Goal: Task Accomplishment & Management: Manage account settings

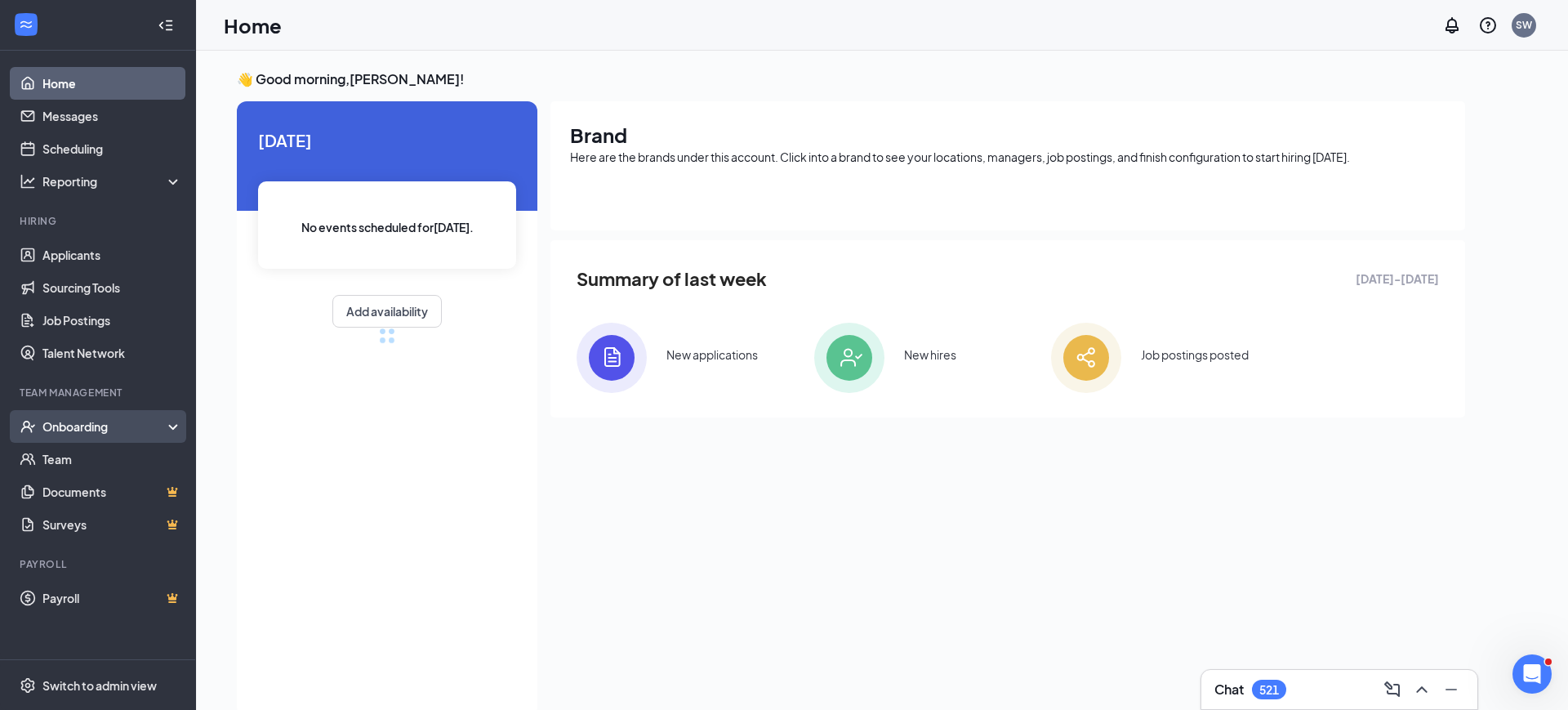
click at [66, 427] on div "Onboarding" at bounding box center [105, 427] width 126 height 17
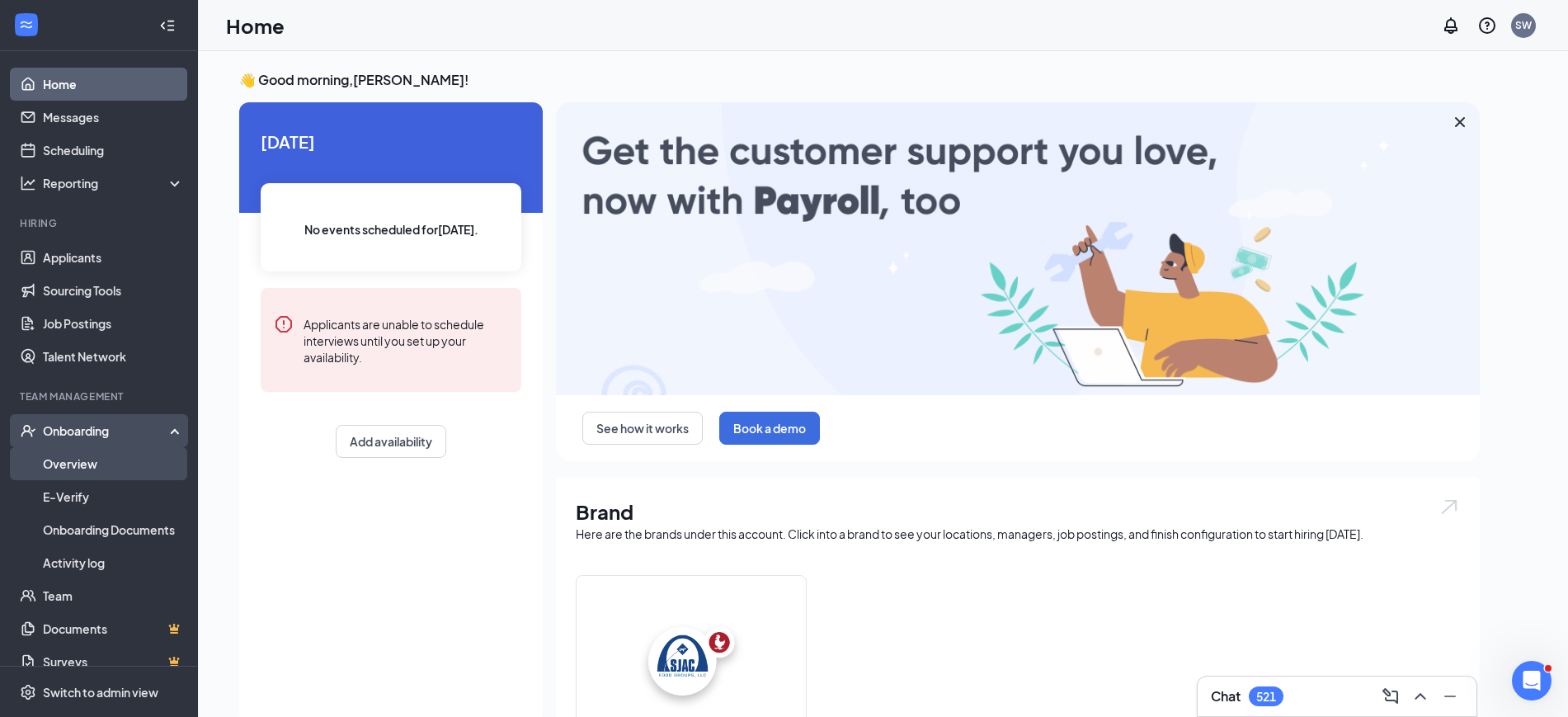
click at [67, 460] on link "Overview" at bounding box center [113, 463] width 141 height 33
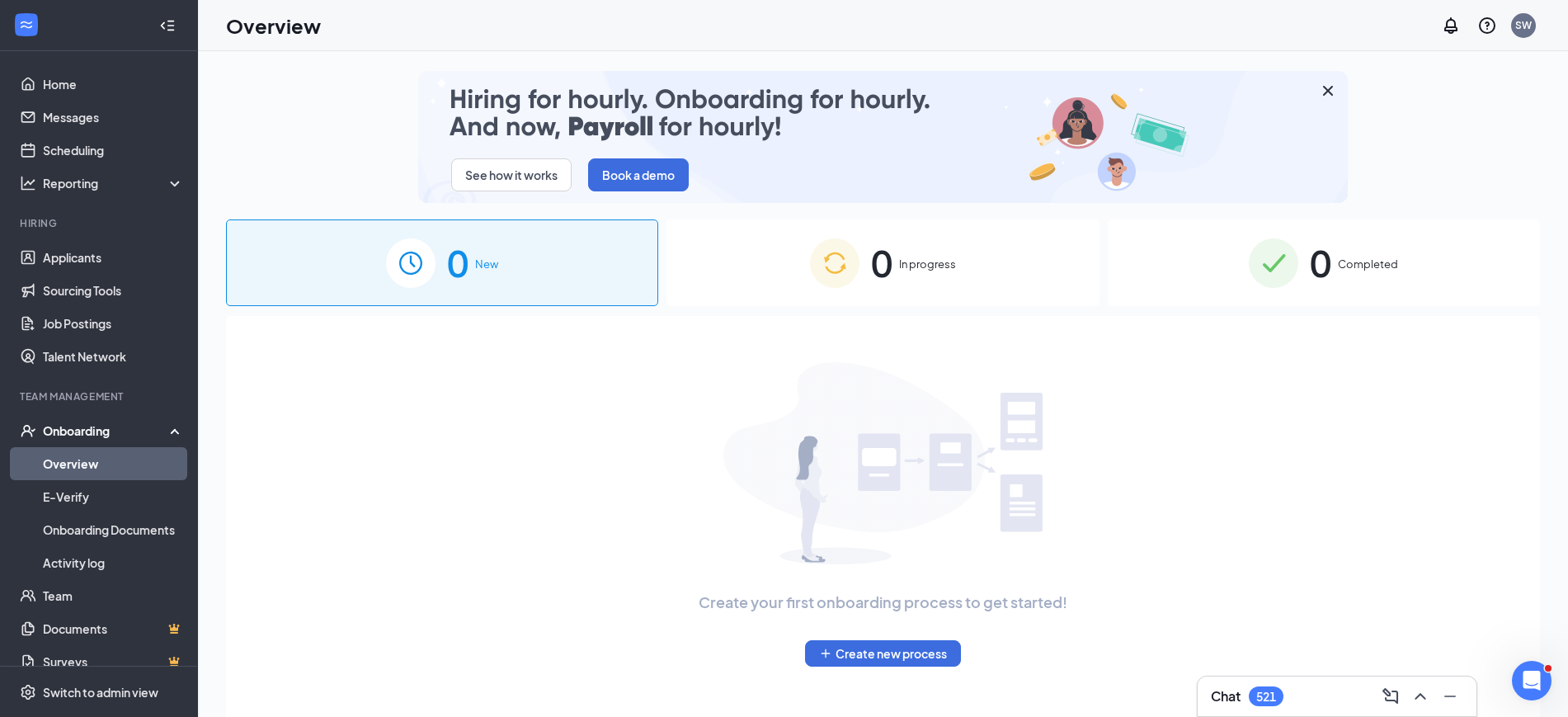
click at [884, 290] on span "0" at bounding box center [882, 263] width 22 height 57
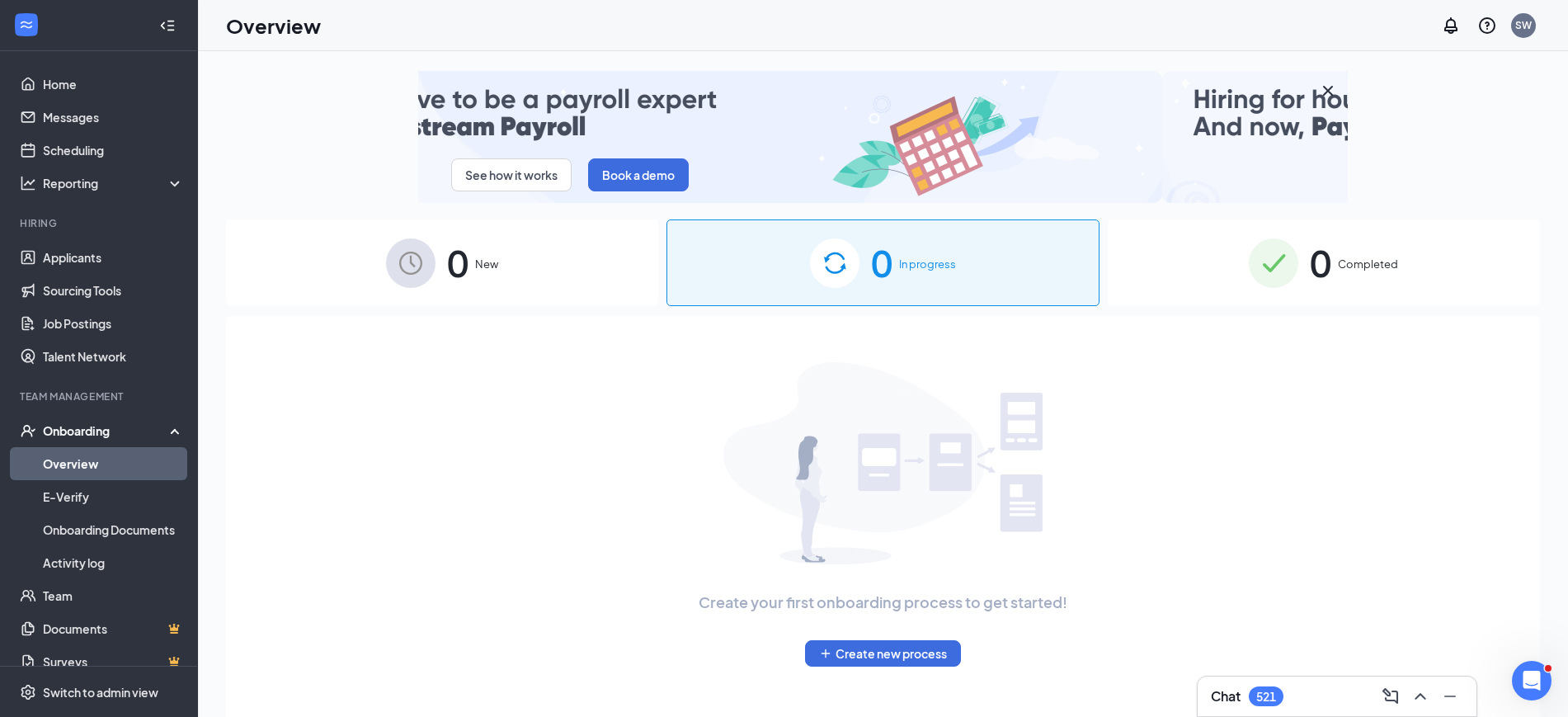
click at [884, 290] on span "0" at bounding box center [882, 263] width 22 height 57
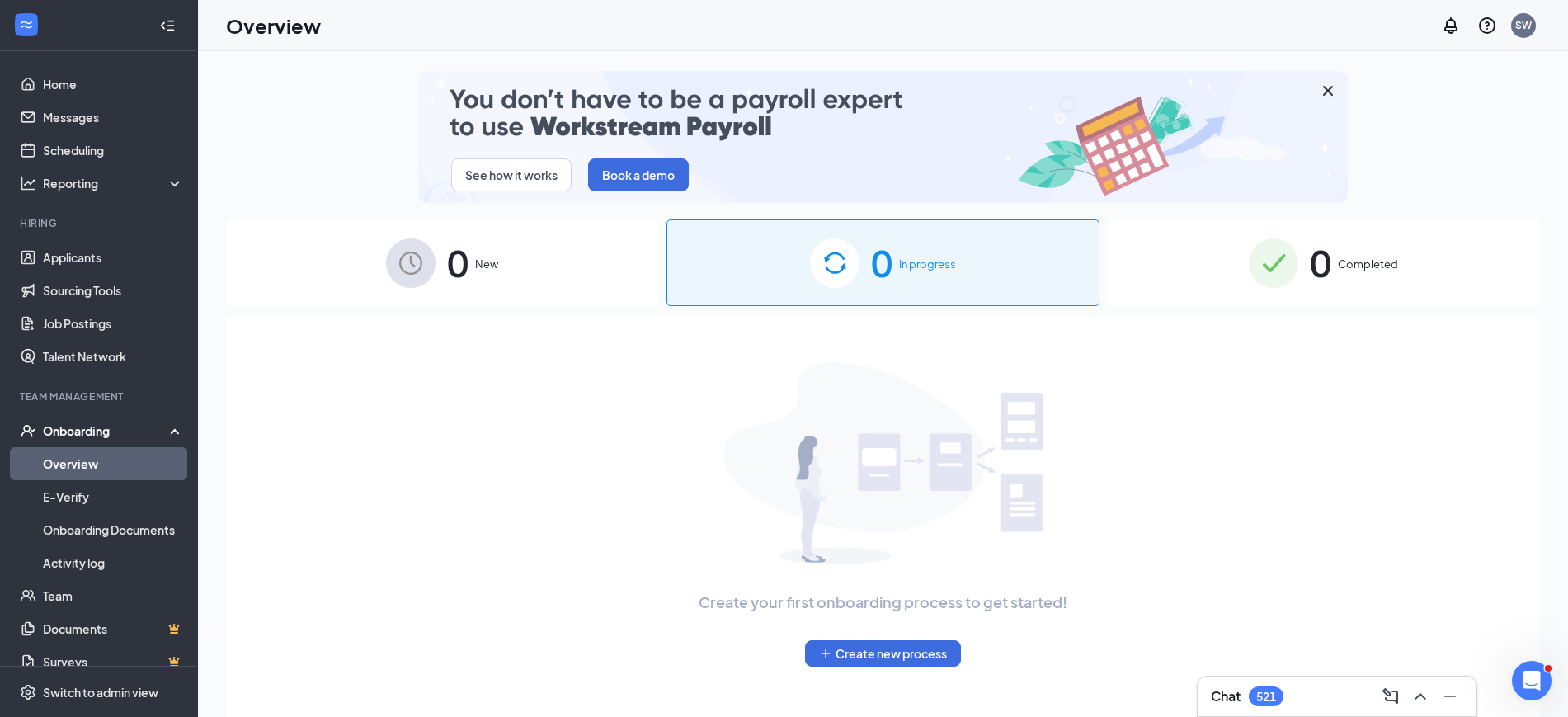
click at [930, 259] on span "In progress" at bounding box center [928, 264] width 57 height 17
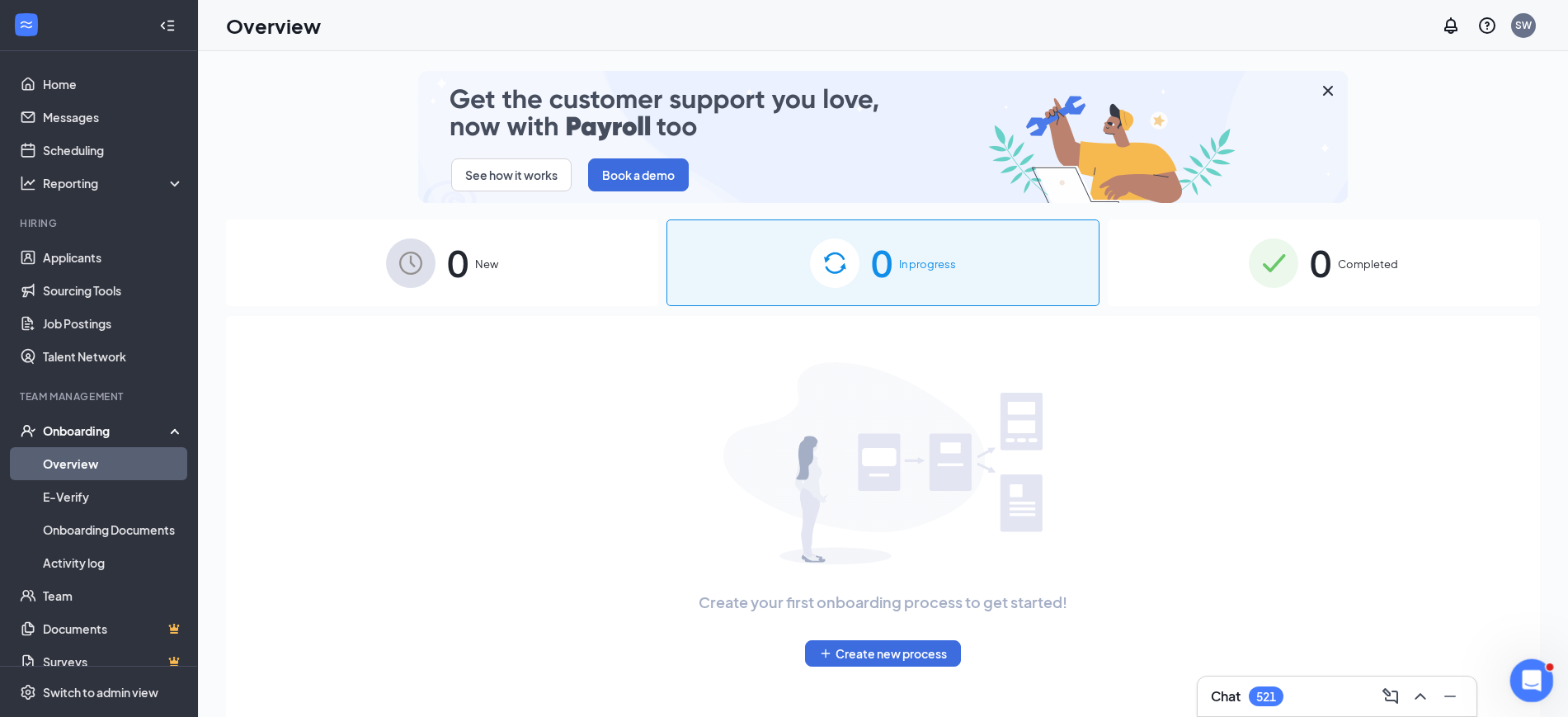
click at [1528, 678] on icon "Open Intercom Messenger" at bounding box center [1530, 679] width 28 height 28
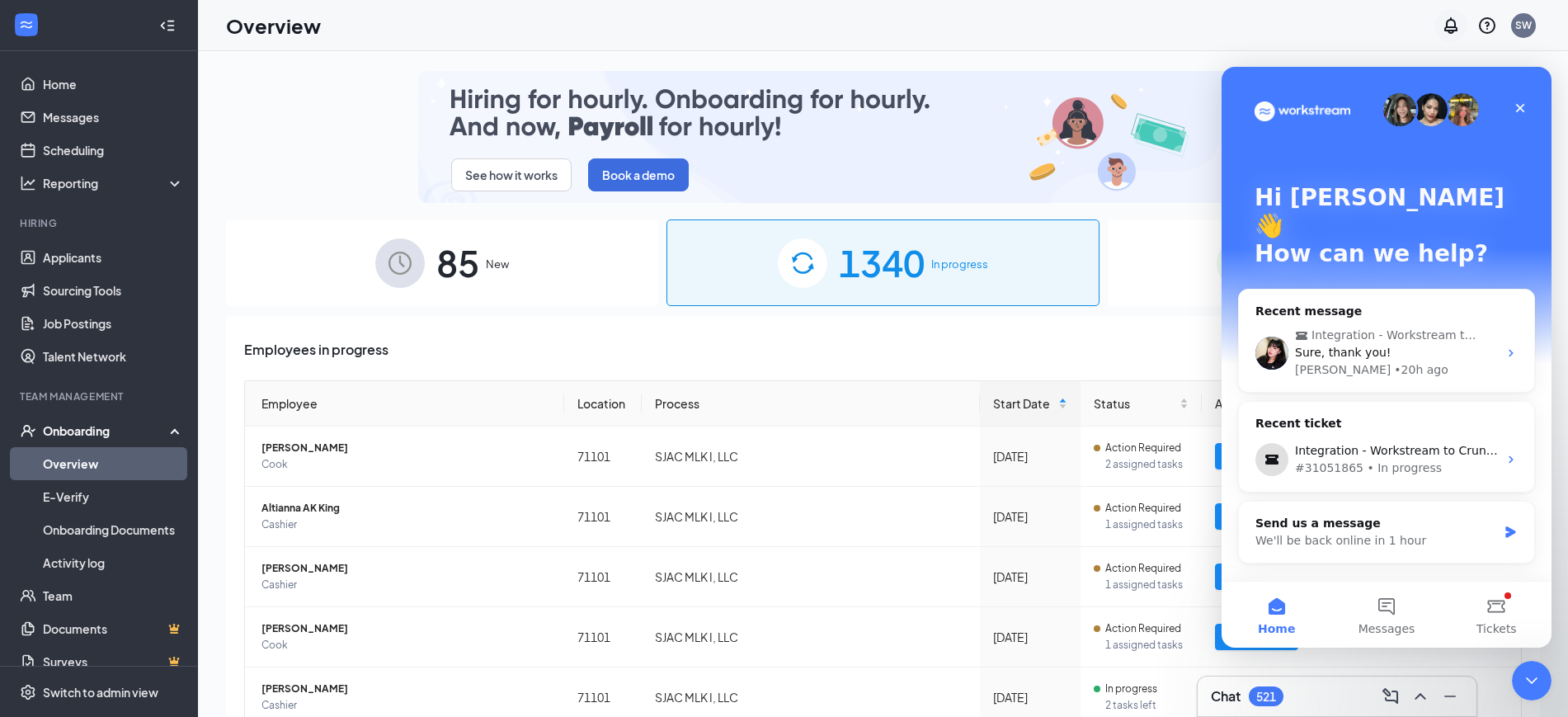
click at [1450, 16] on icon "Notifications" at bounding box center [1452, 26] width 20 height 20
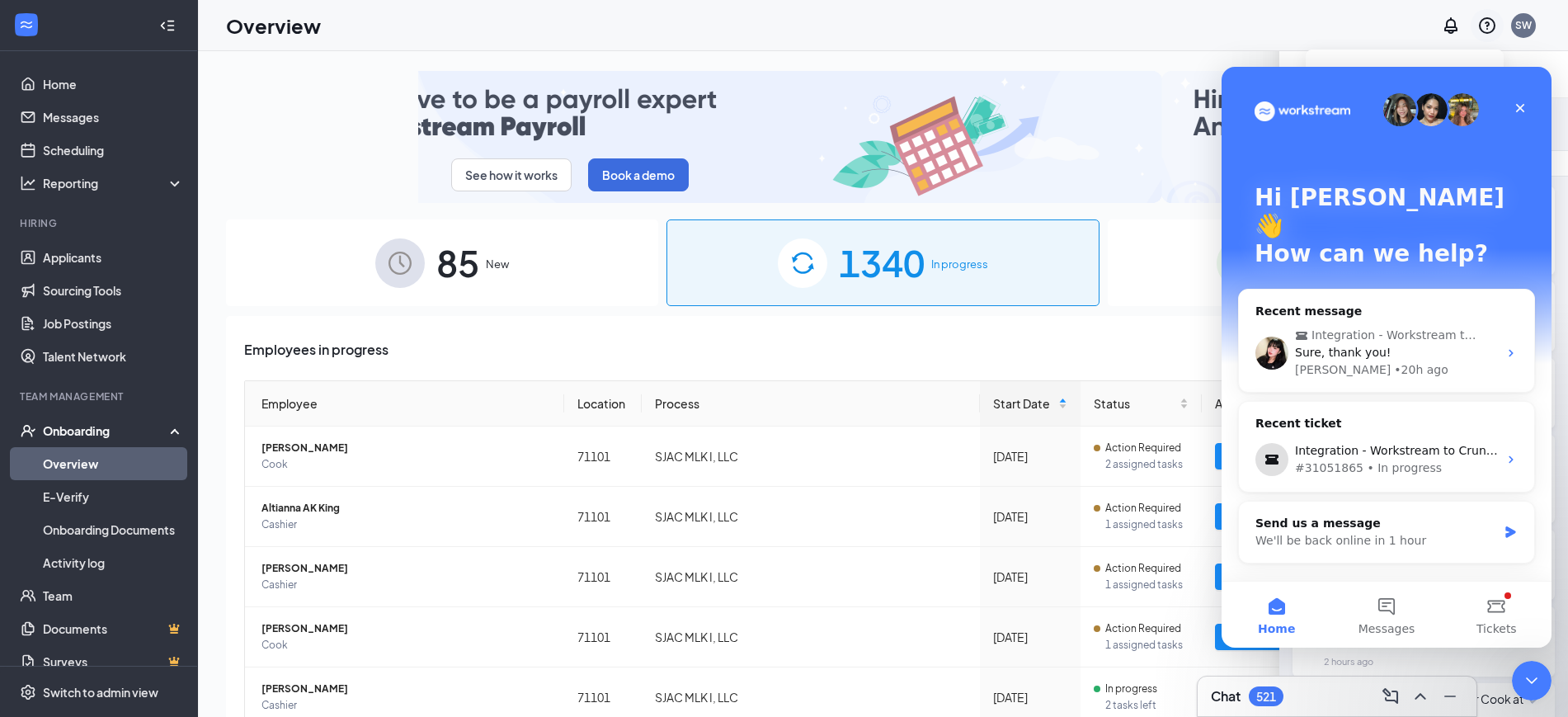
click at [1494, 29] on icon "QuestionInfo" at bounding box center [1488, 26] width 17 height 17
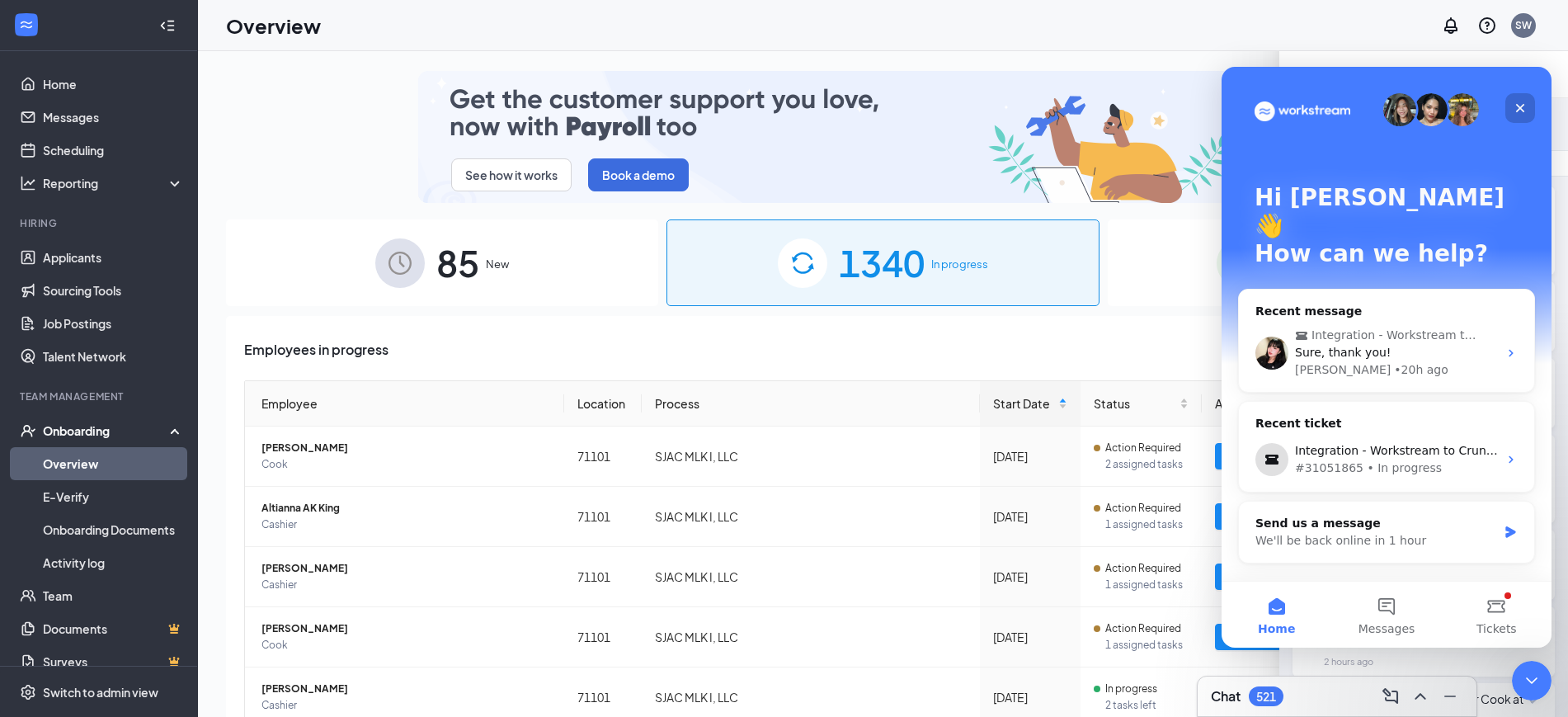
click at [1527, 110] on div "Close" at bounding box center [1519, 107] width 29 height 29
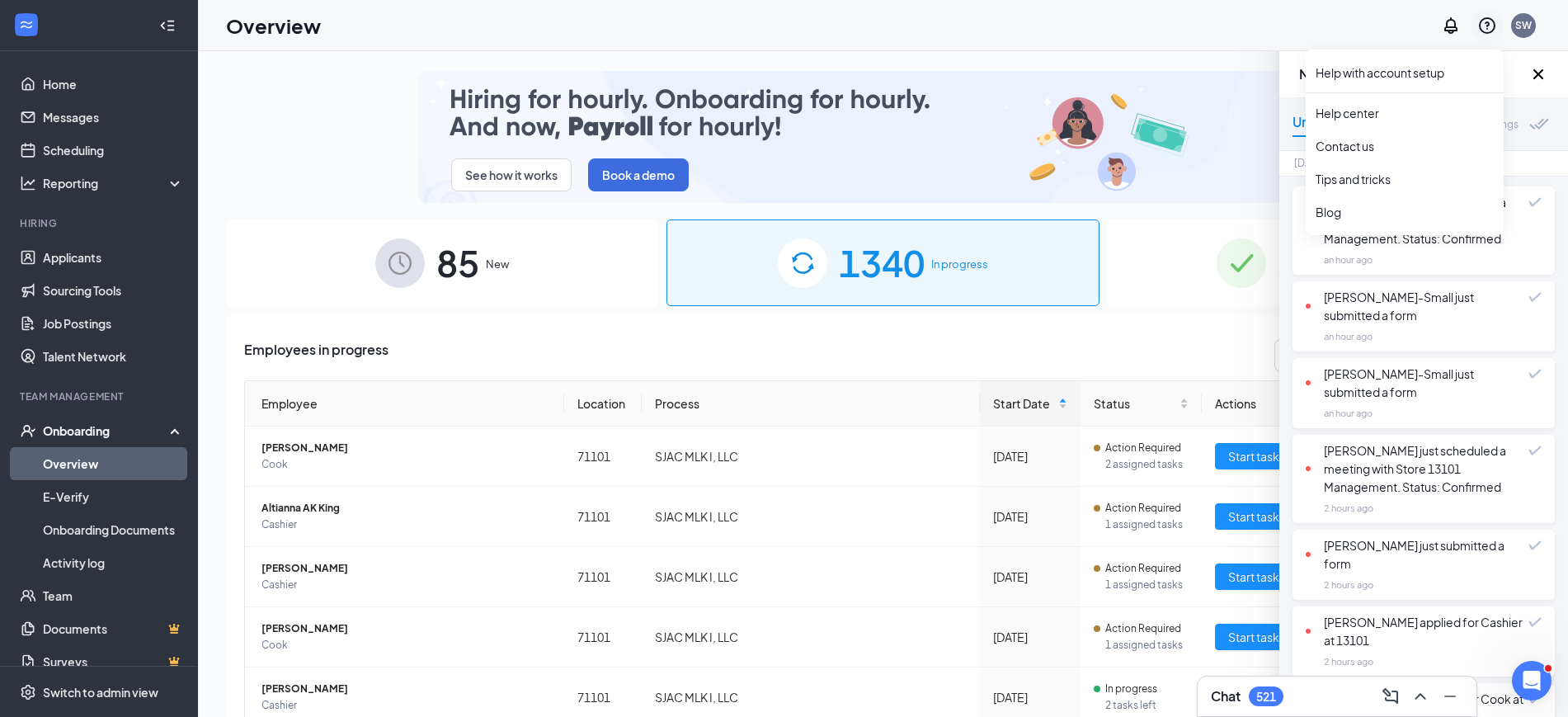
click at [1484, 20] on icon "QuestionInfo" at bounding box center [1488, 26] width 20 height 20
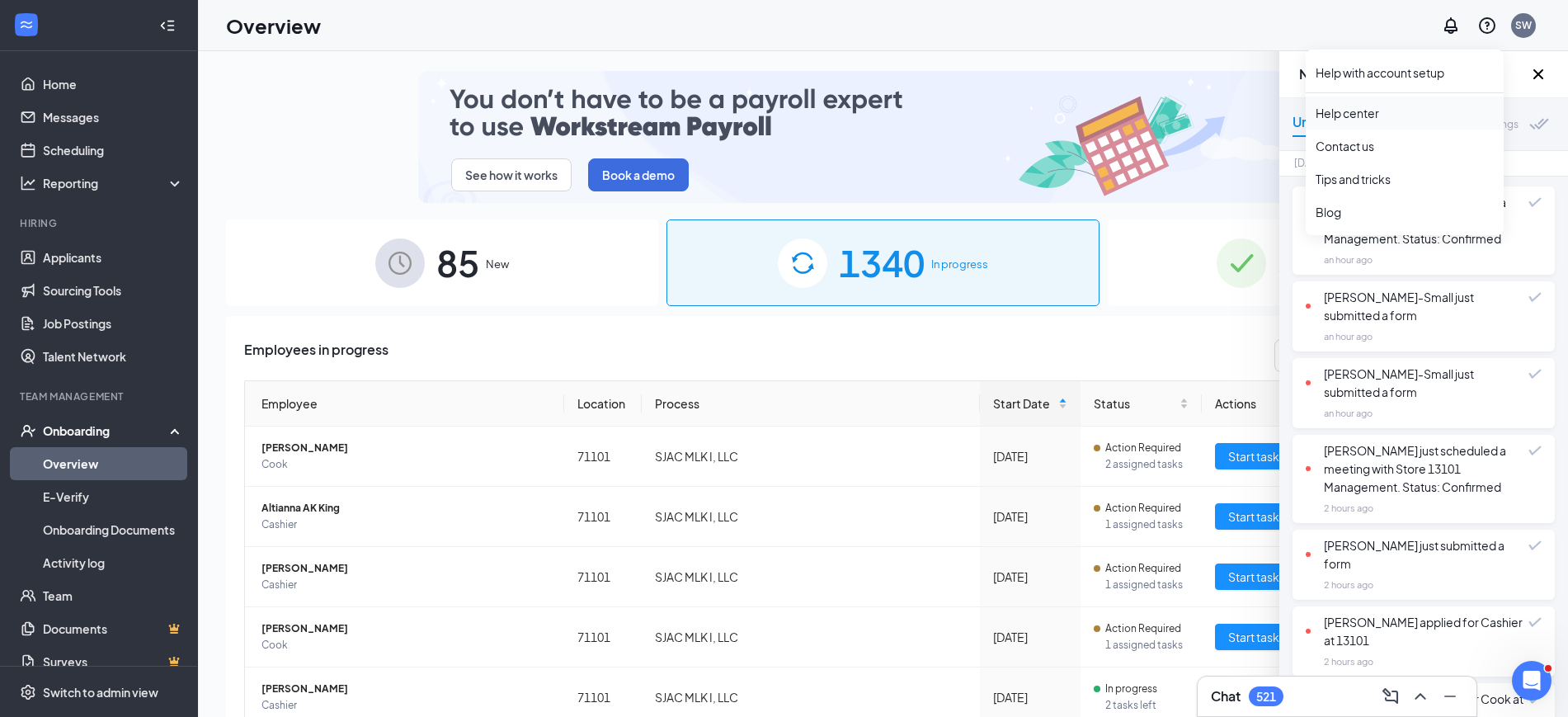
click at [1377, 115] on link "Help center" at bounding box center [1405, 113] width 178 height 17
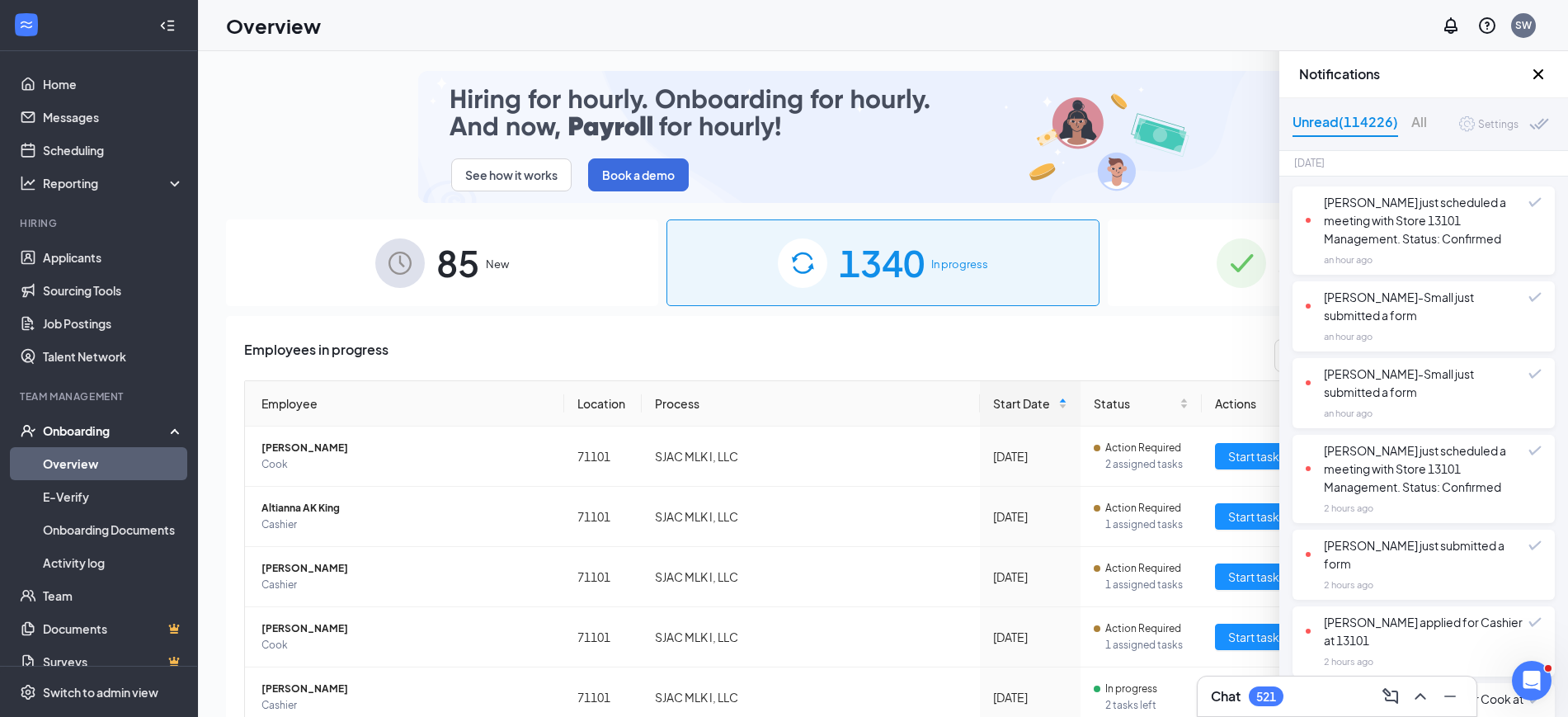
click at [1483, 128] on div "Settings" at bounding box center [1499, 125] width 40 height 17
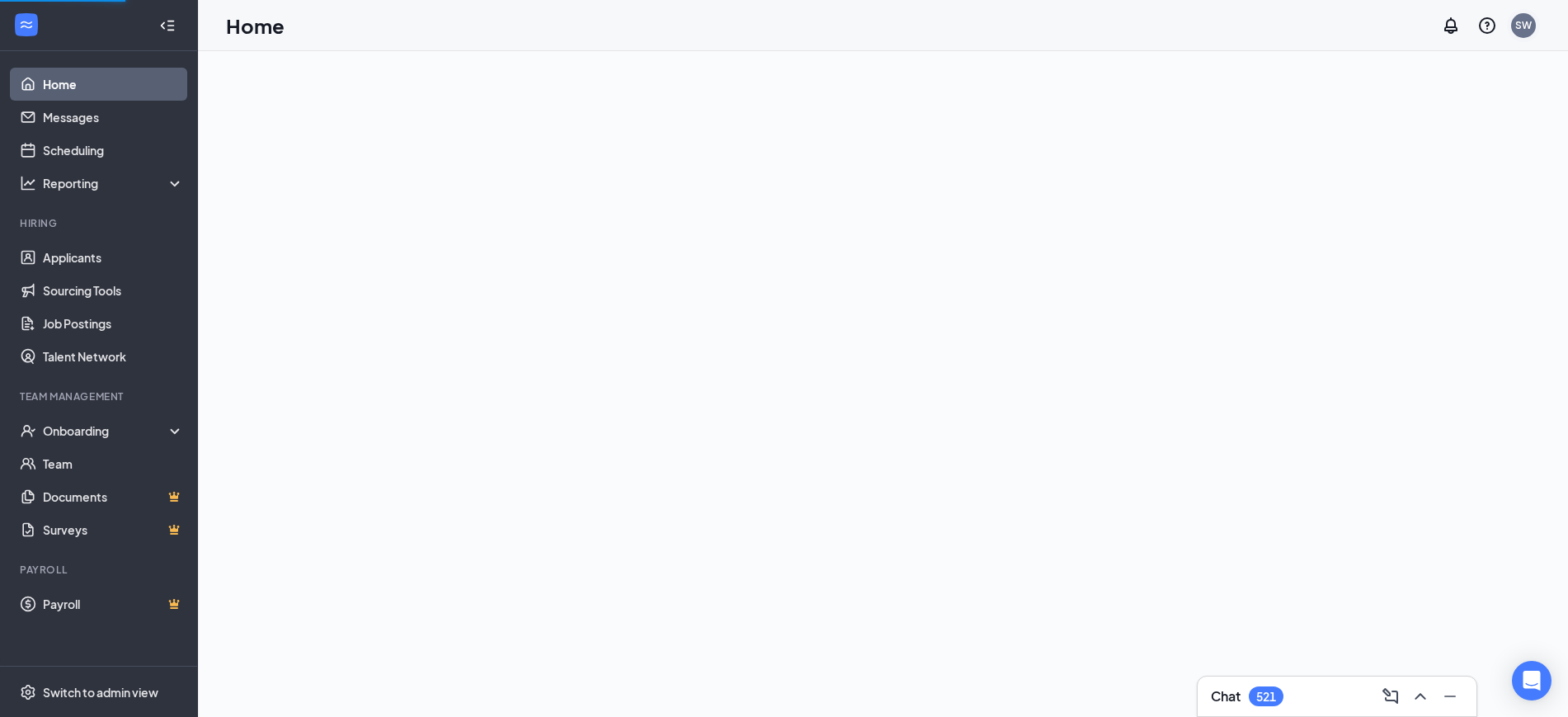
click at [1531, 24] on div "SW" at bounding box center [1524, 25] width 17 height 14
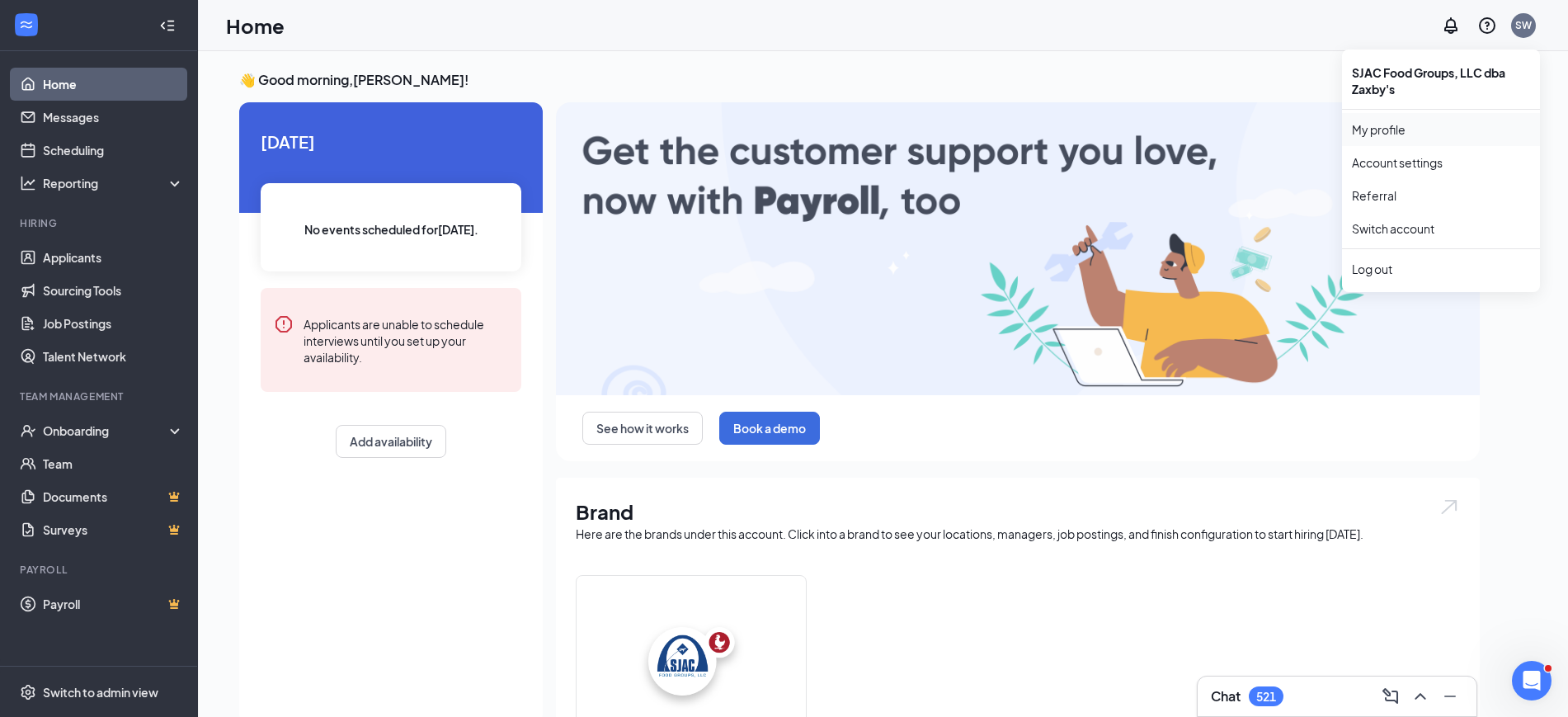
click at [1413, 132] on link "My profile" at bounding box center [1441, 130] width 178 height 17
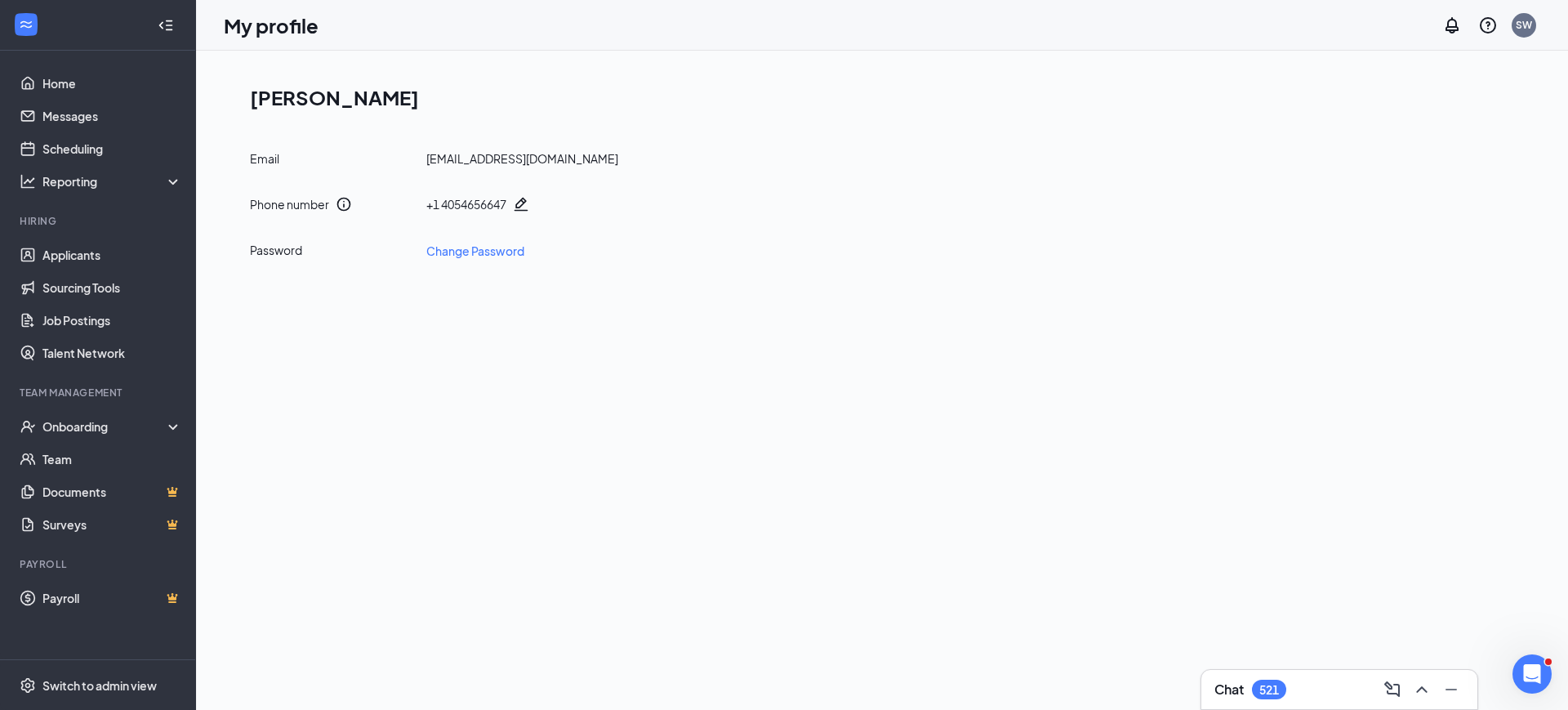
click at [526, 199] on icon "Pencil" at bounding box center [521, 205] width 14 height 14
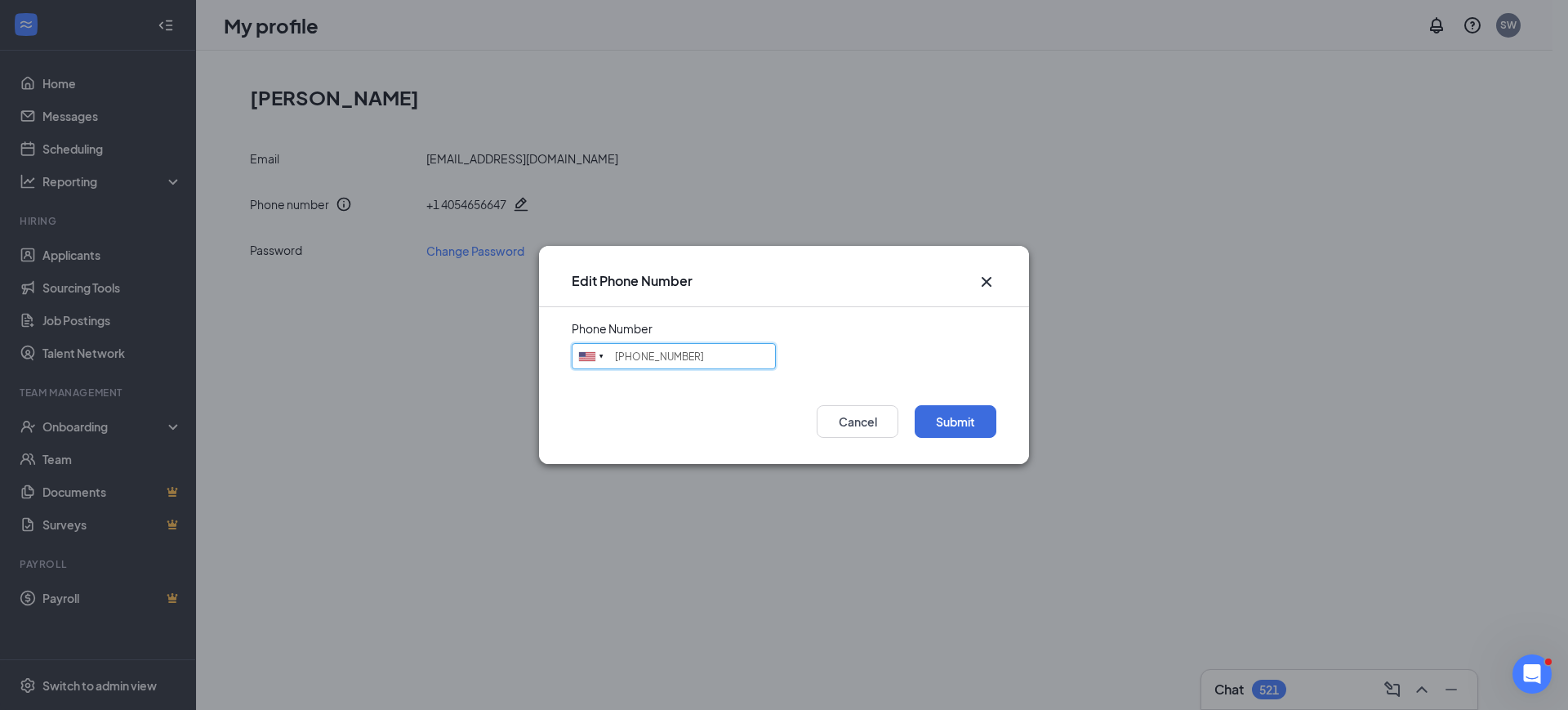
click at [723, 364] on input "[PHONE_NUMBER]" at bounding box center [673, 356] width 205 height 27
type input "("
click at [941, 417] on button "Submit" at bounding box center [955, 421] width 82 height 32
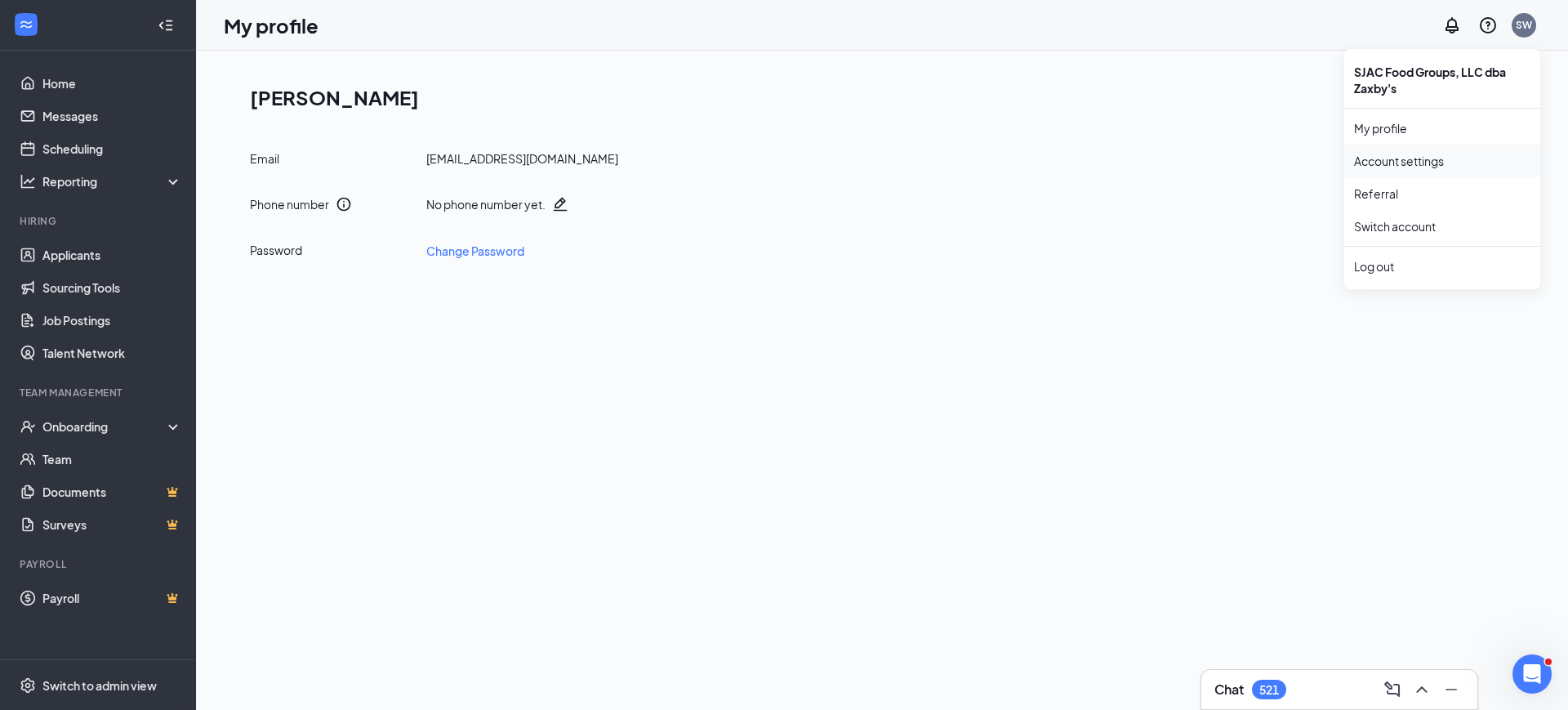
click at [1402, 156] on link "Account settings" at bounding box center [1442, 161] width 176 height 17
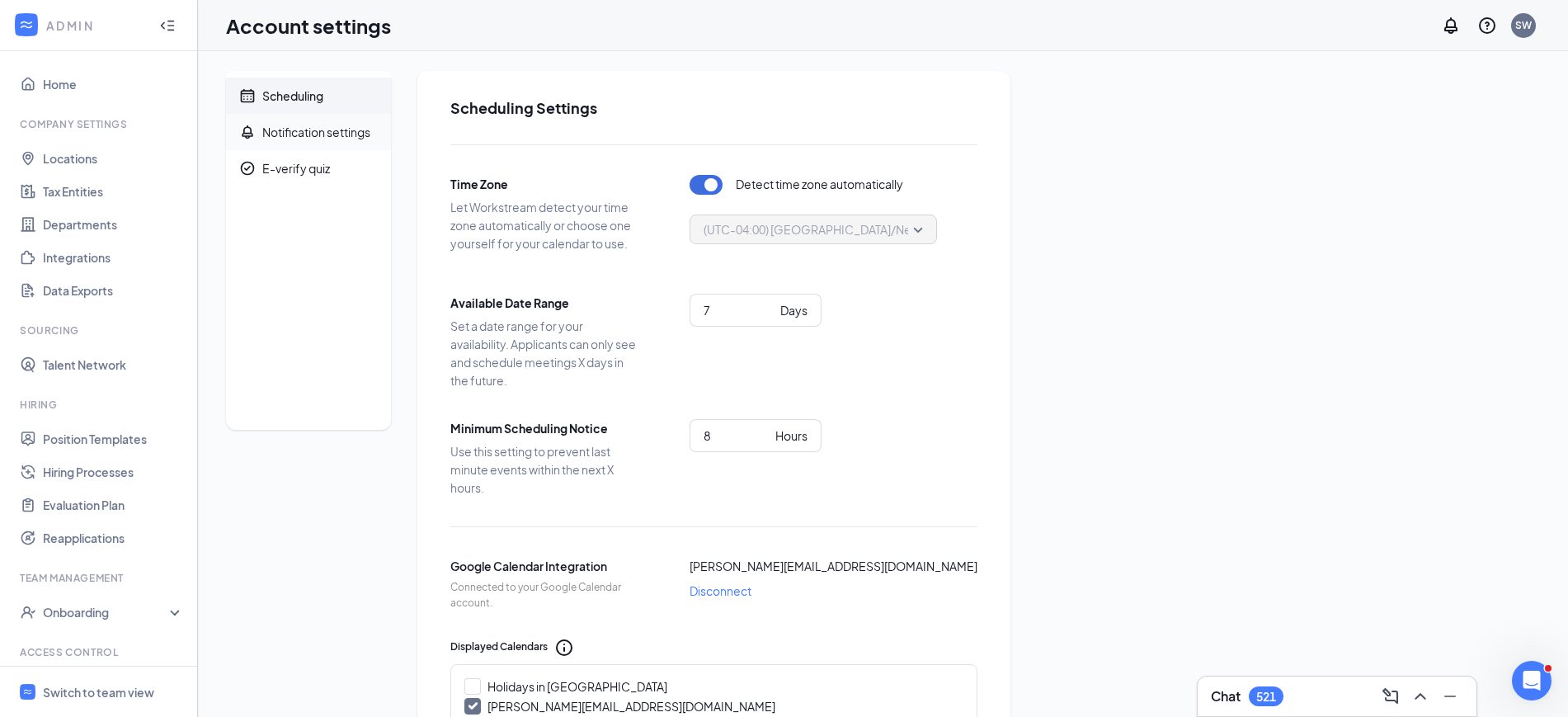
click at [333, 125] on div "Notification settings" at bounding box center [316, 132] width 108 height 17
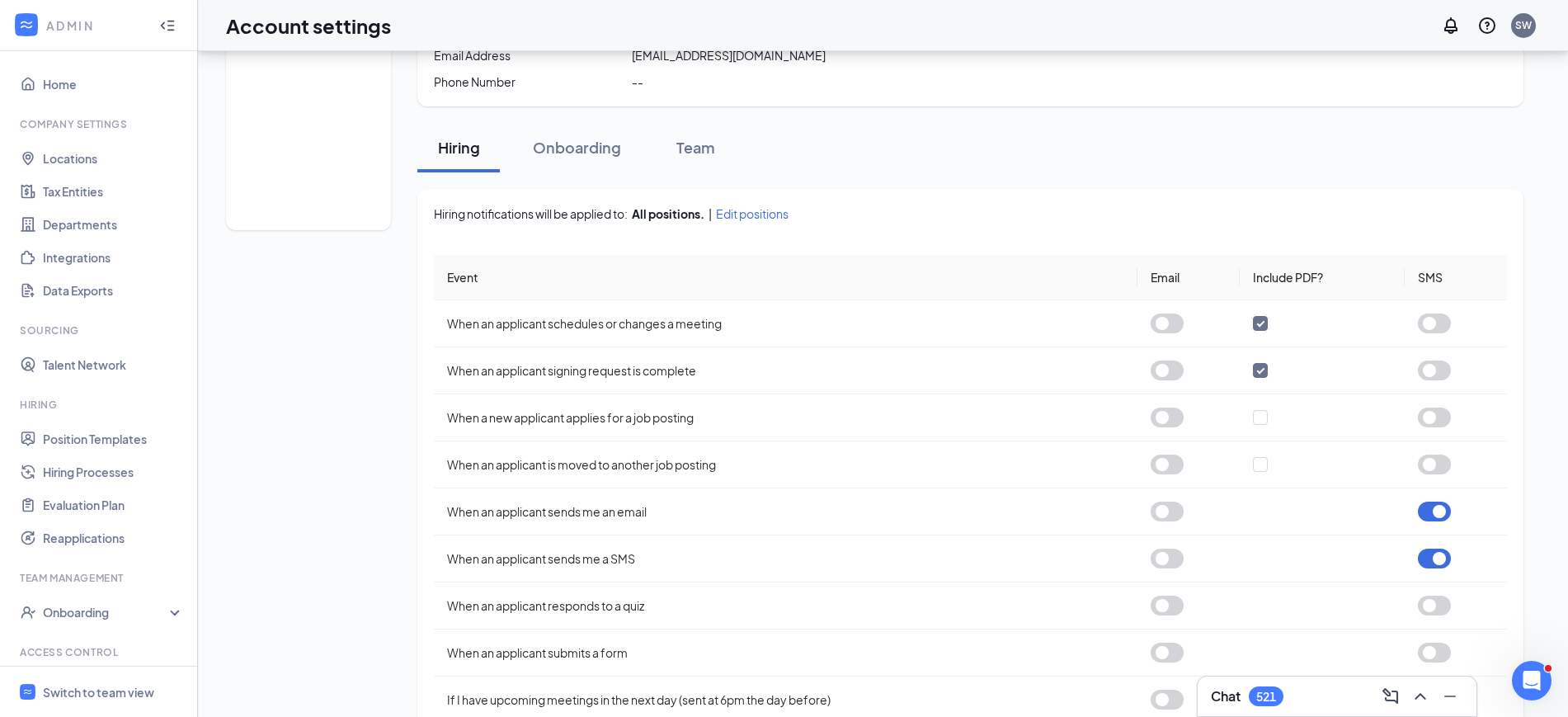
scroll to position [204, 0]
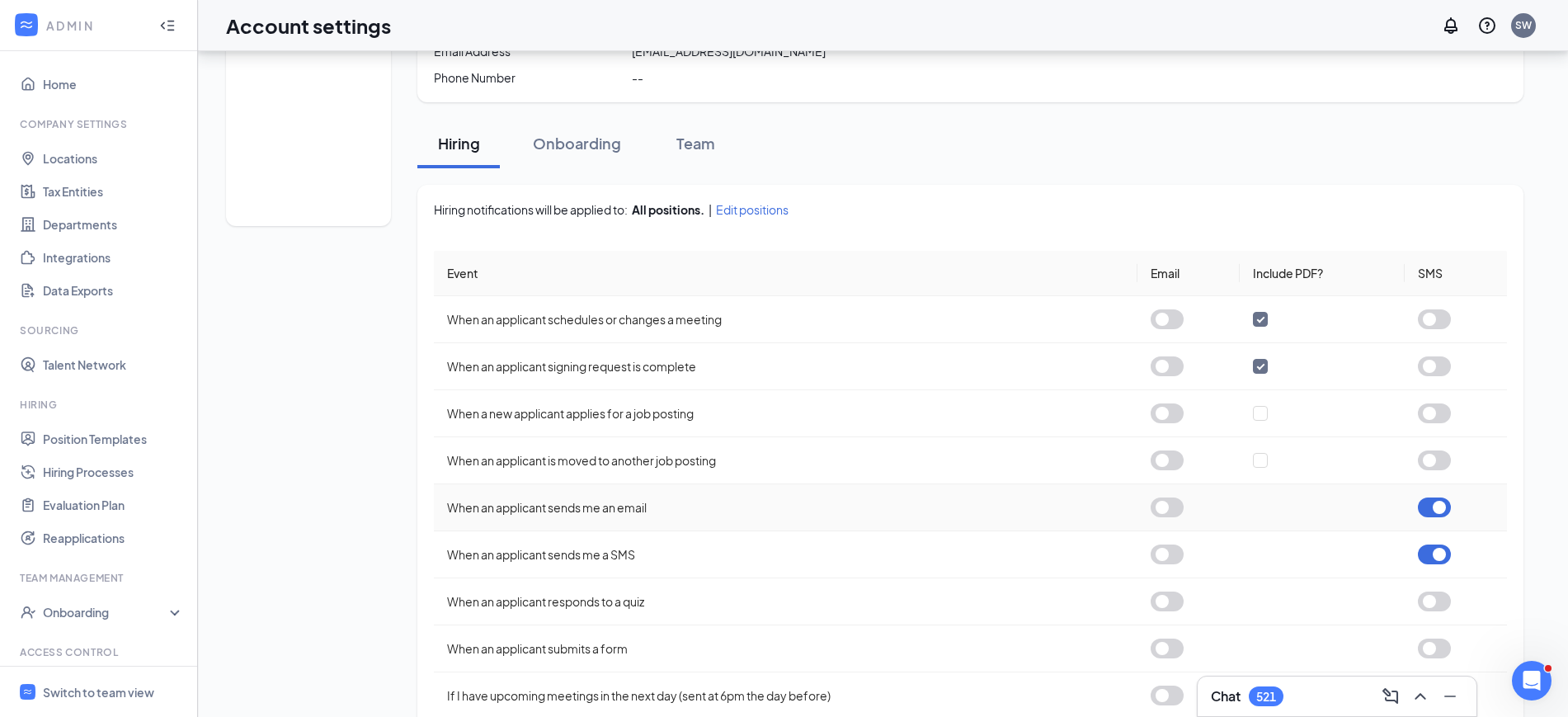
click at [1442, 504] on button "button" at bounding box center [1434, 508] width 33 height 20
click at [1438, 556] on button "button" at bounding box center [1434, 555] width 33 height 20
click at [1162, 504] on button "button" at bounding box center [1166, 508] width 33 height 20
click at [1163, 552] on button "button" at bounding box center [1166, 555] width 33 height 20
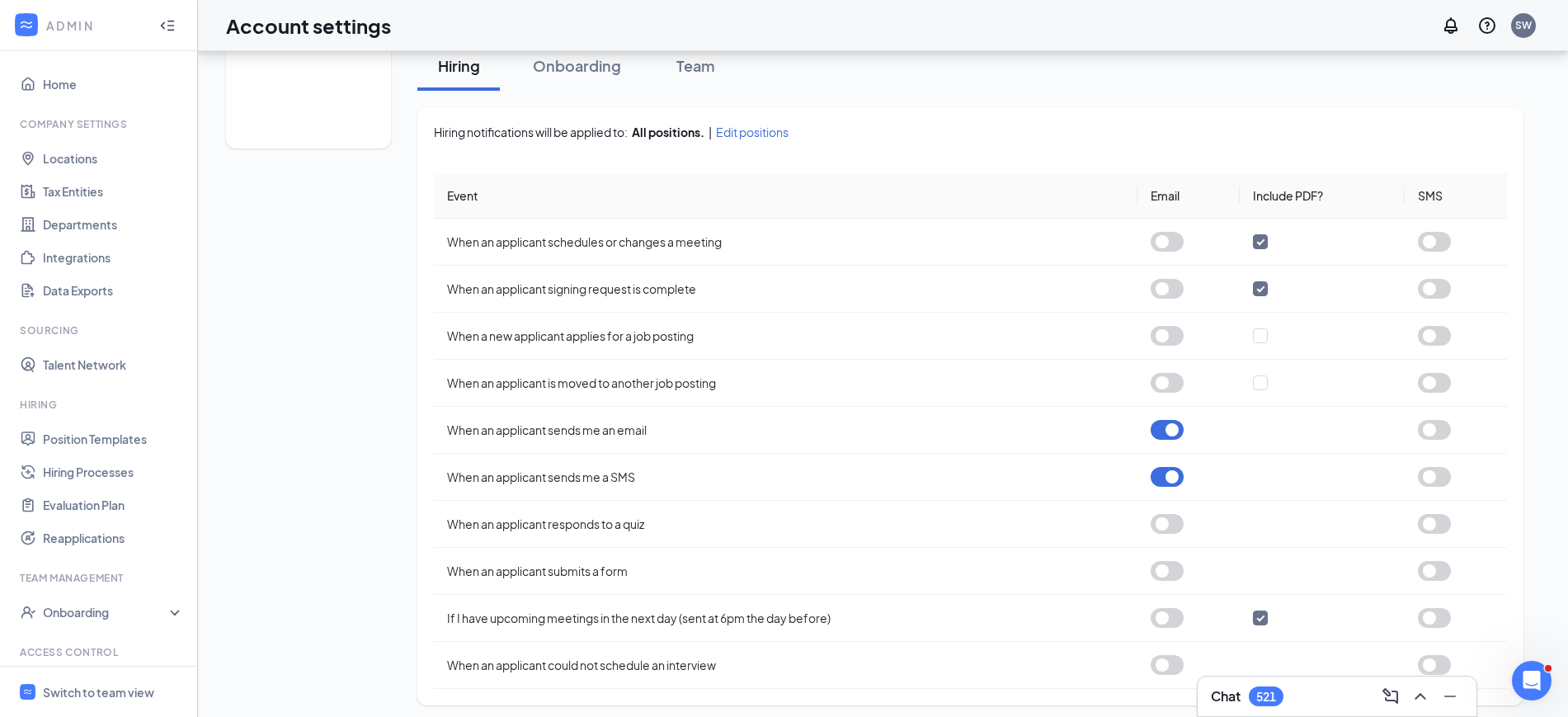
scroll to position [289, 0]
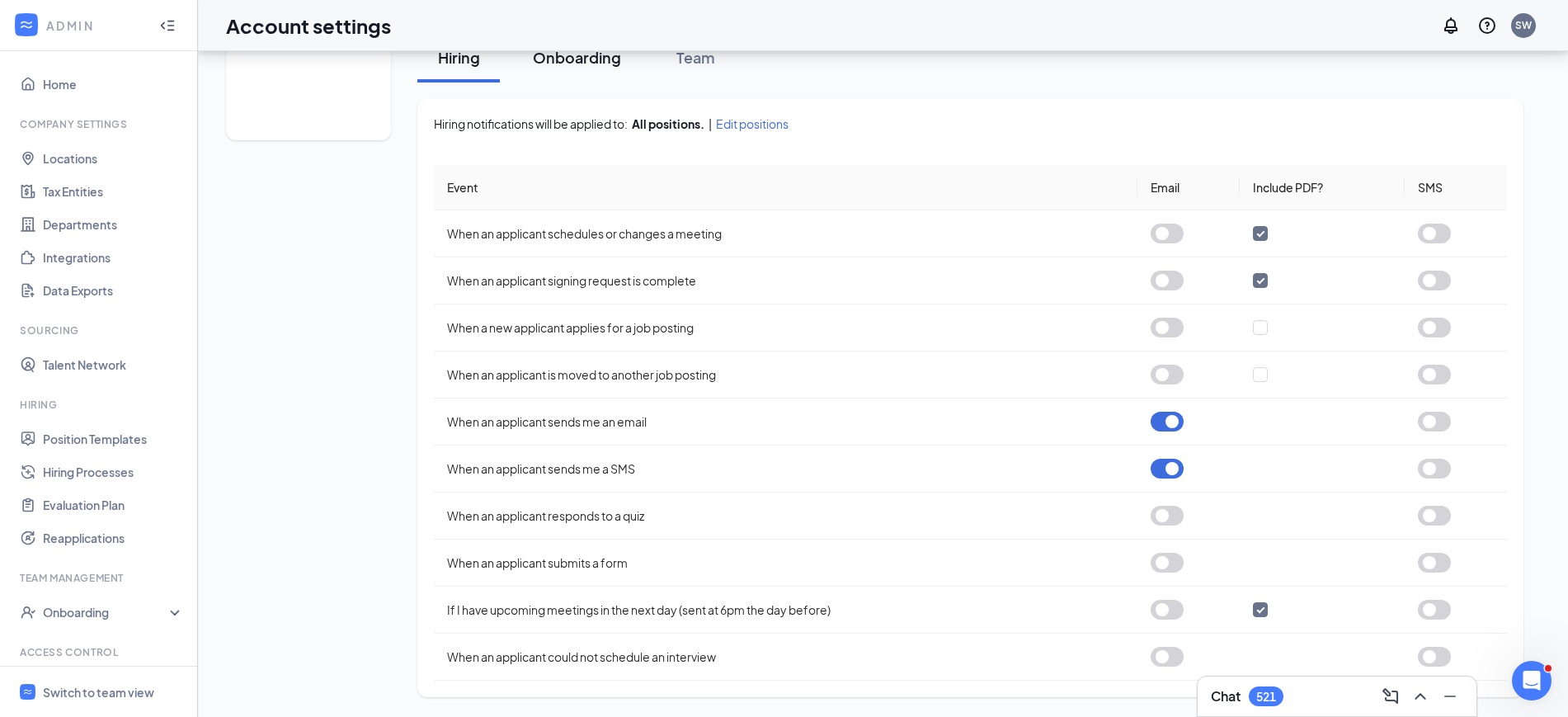
click at [587, 61] on div "Onboarding" at bounding box center [577, 57] width 89 height 21
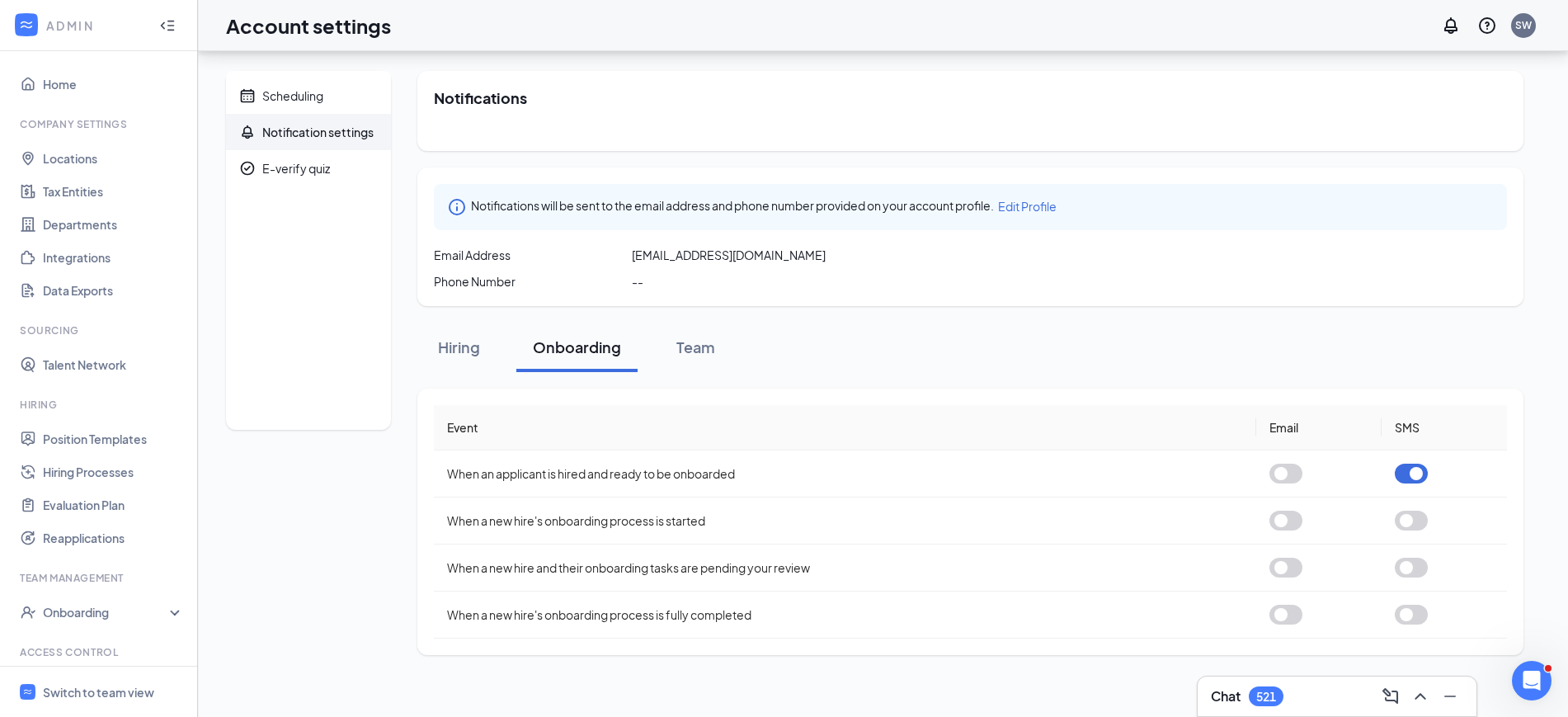
scroll to position [0, 0]
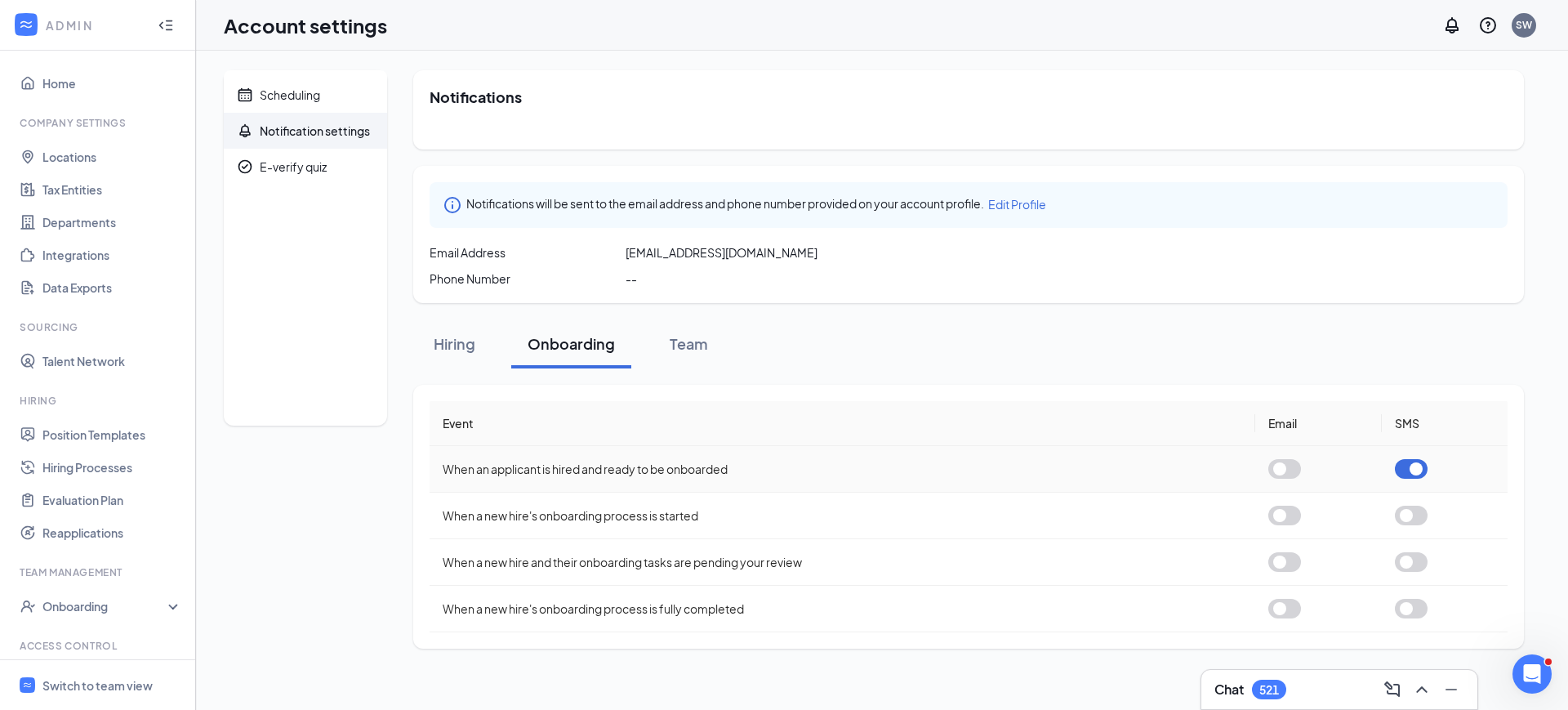
click at [1416, 471] on button "button" at bounding box center [1411, 469] width 32 height 20
click at [1276, 463] on button "button" at bounding box center [1284, 469] width 32 height 20
click at [702, 333] on div "Team" at bounding box center [688, 343] width 49 height 21
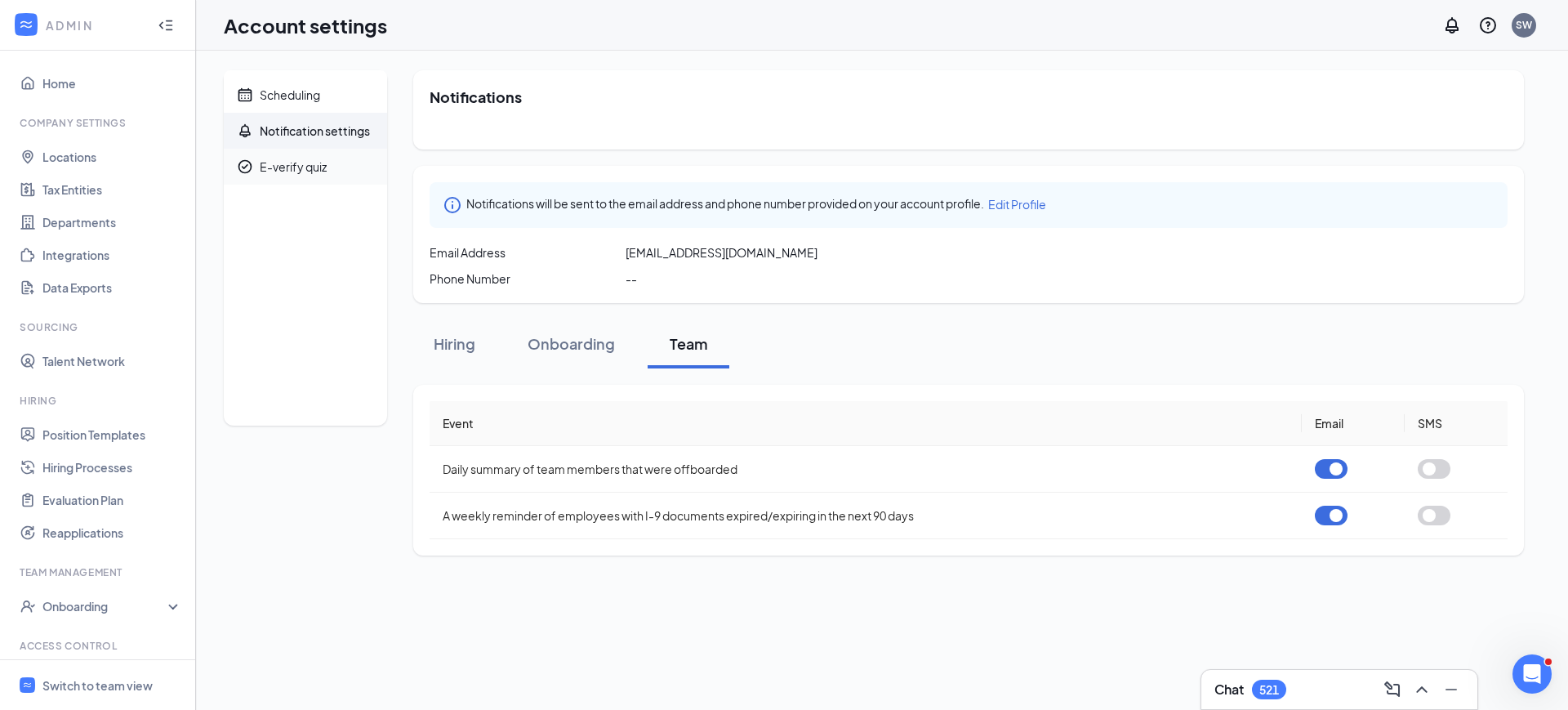
click at [305, 159] on div "E-verify quiz" at bounding box center [293, 167] width 67 height 17
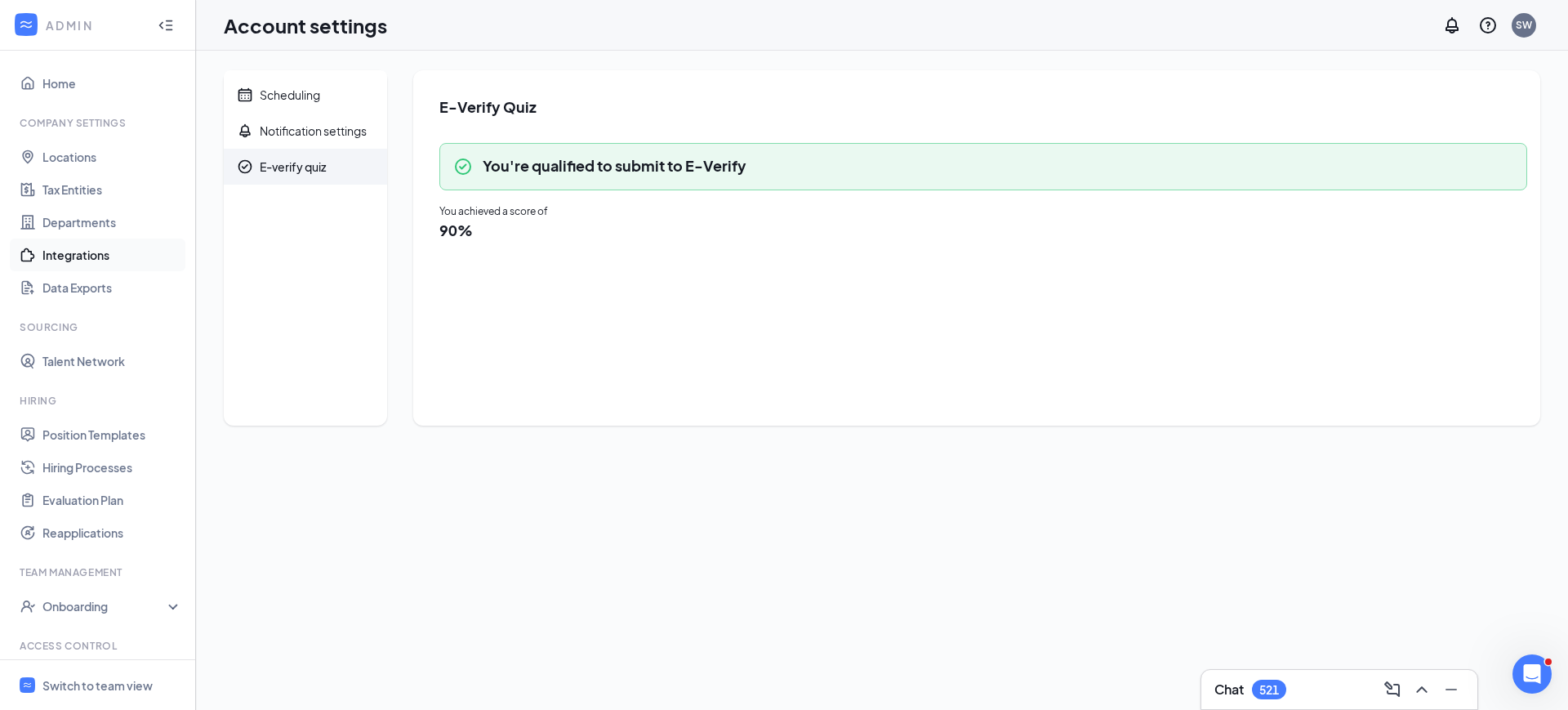
click at [88, 253] on link "Integrations" at bounding box center [112, 254] width 140 height 32
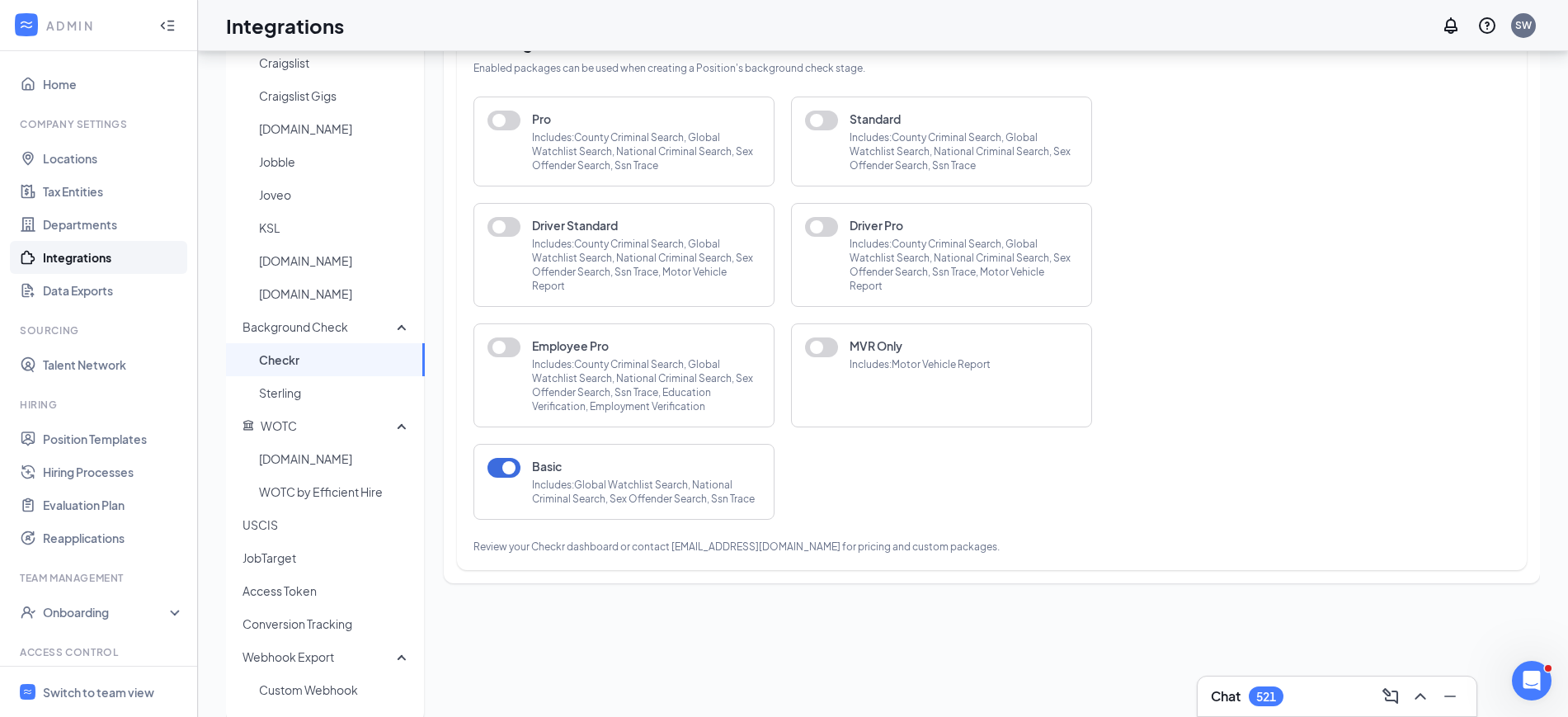
scroll to position [184, 0]
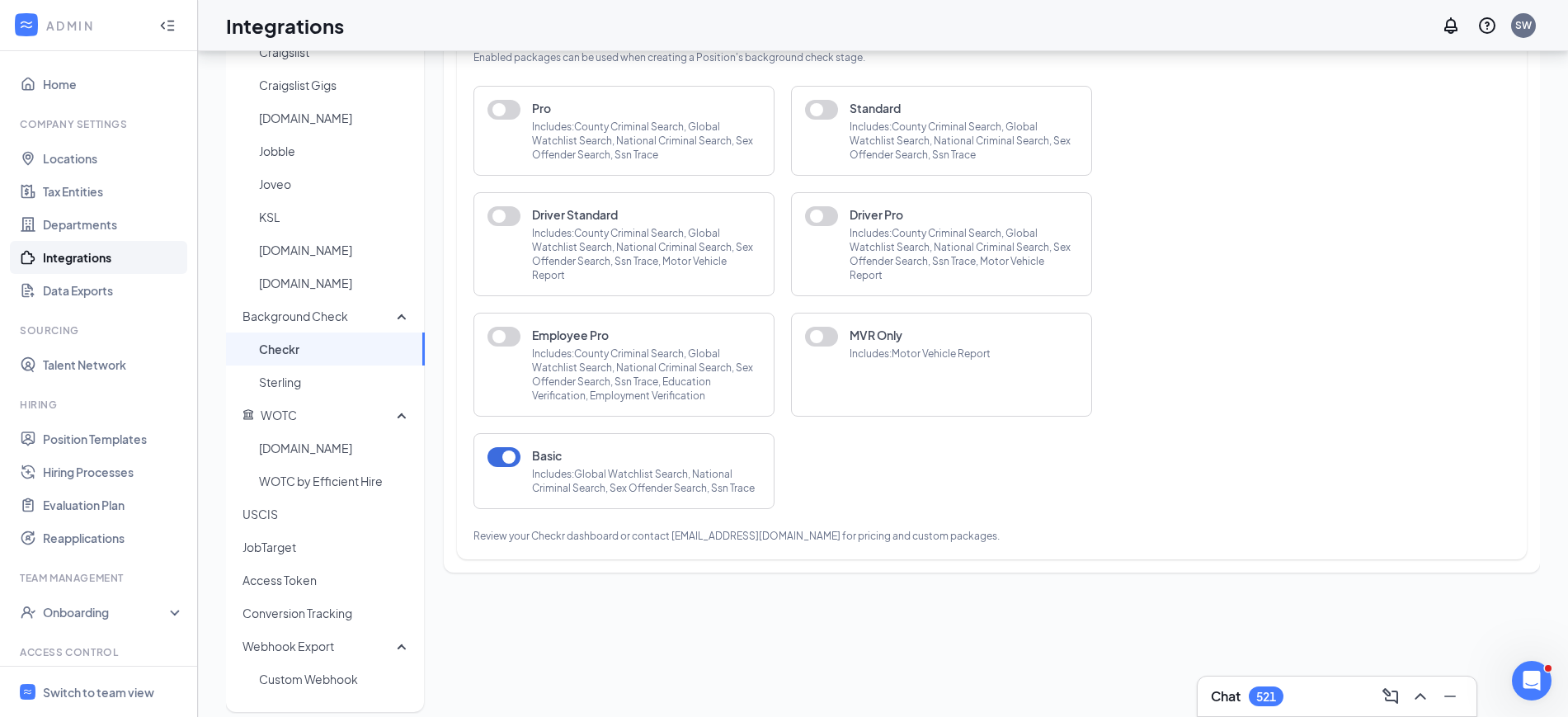
click at [1564, 278] on div "Job Boards ZipRecruiter Sponsored Monster Sponsored Indeed Craigslist Craigslis…" at bounding box center [884, 300] width 1371 height 866
click at [265, 520] on span "USCIS" at bounding box center [327, 514] width 169 height 33
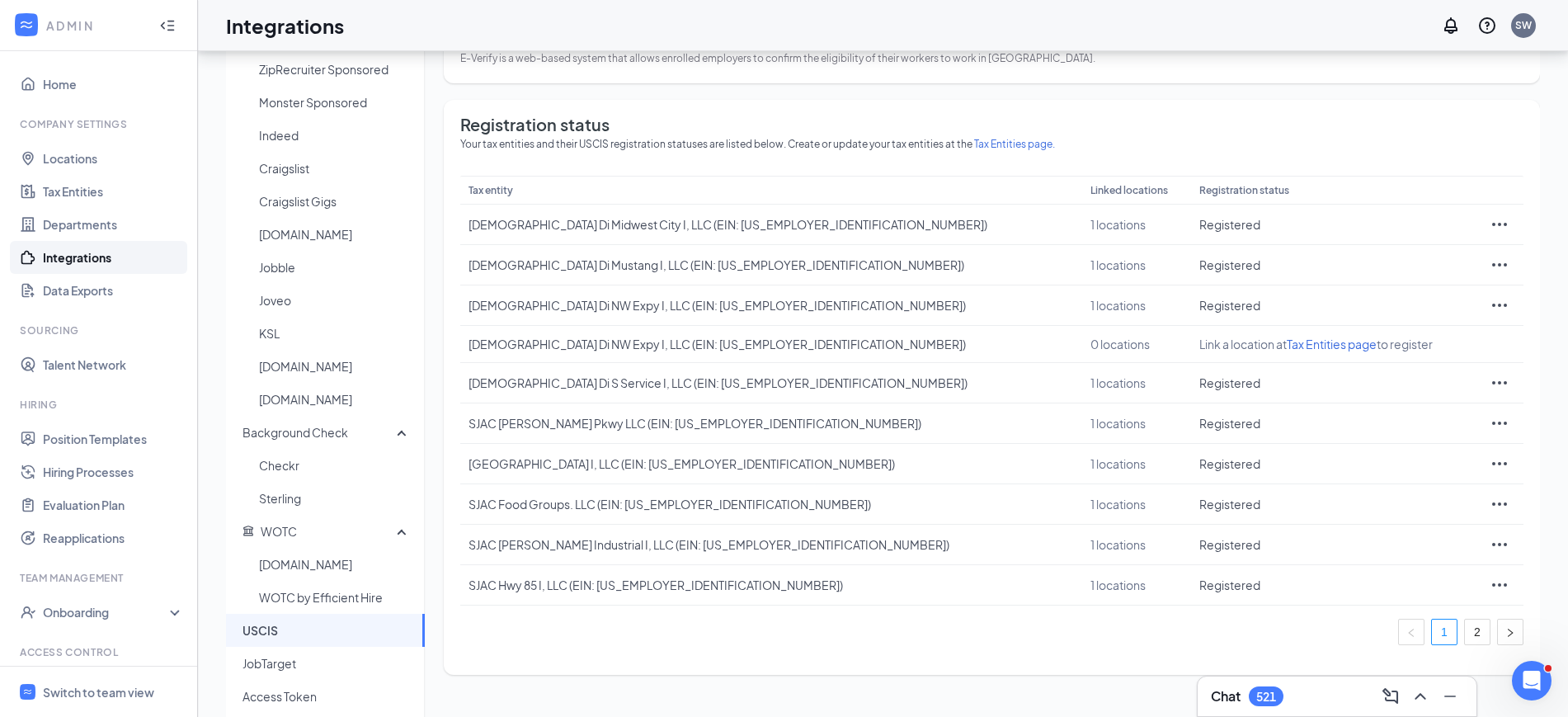
scroll to position [65, 0]
click at [1490, 222] on icon "Ellipses" at bounding box center [1500, 227] width 20 height 20
click at [1008, 148] on span "Tax Entities page." at bounding box center [1014, 146] width 81 height 13
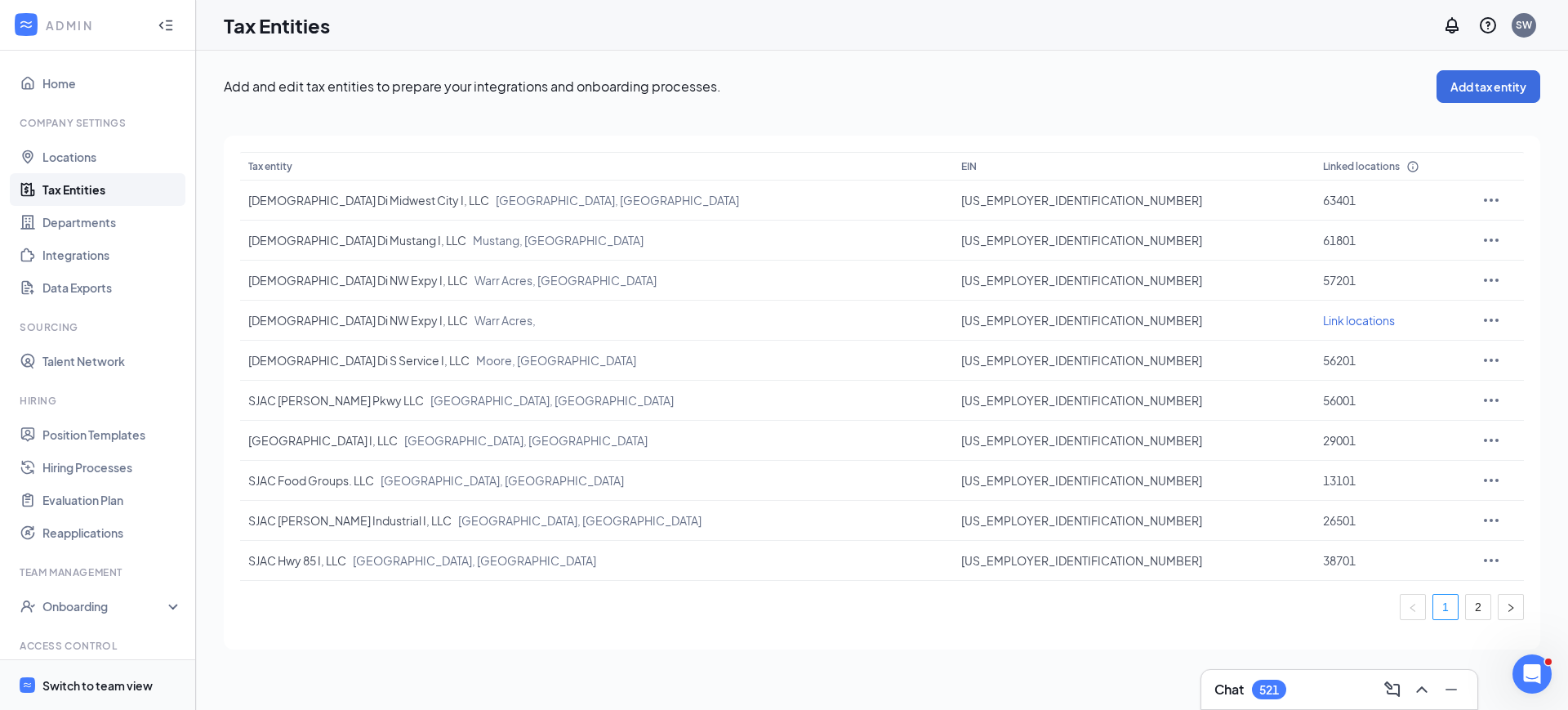
click at [64, 679] on div "Switch to team view" at bounding box center [97, 685] width 110 height 17
